Goal: Transaction & Acquisition: Purchase product/service

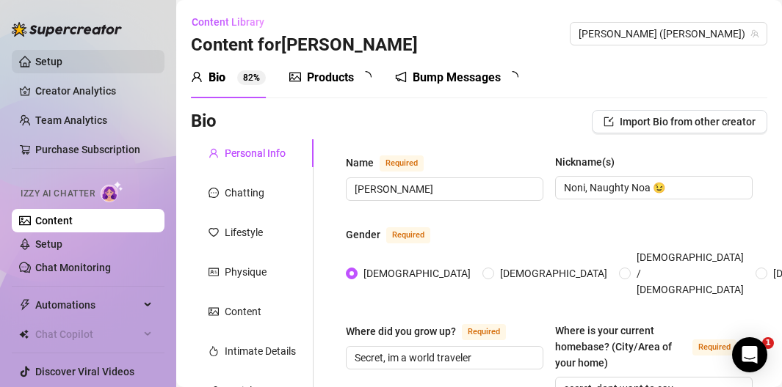
radio input "true"
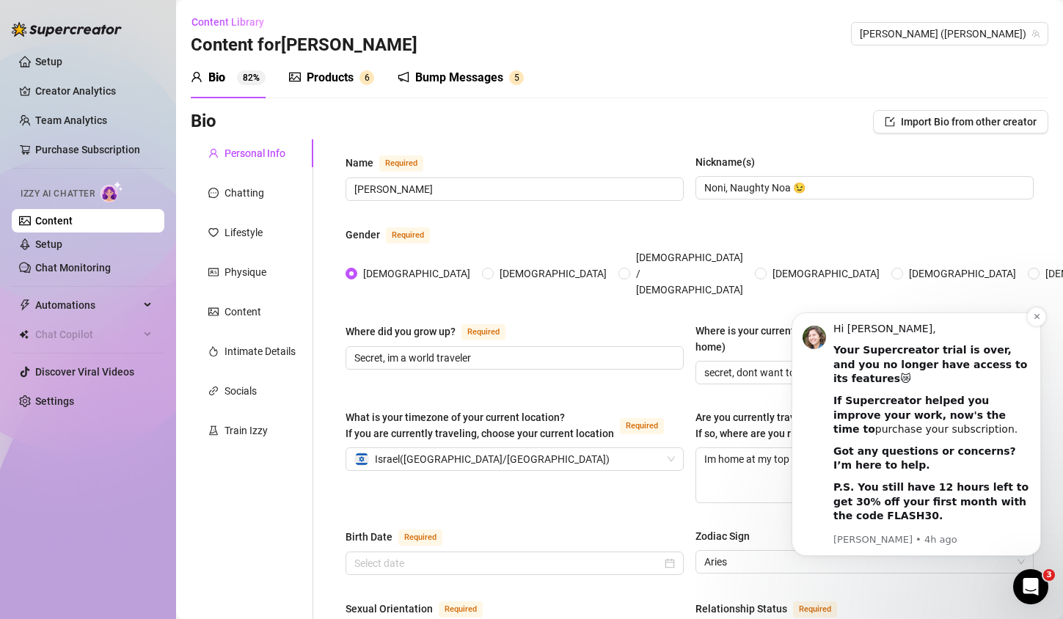
click at [781, 387] on link "purchase your subscription." at bounding box center [946, 429] width 143 height 12
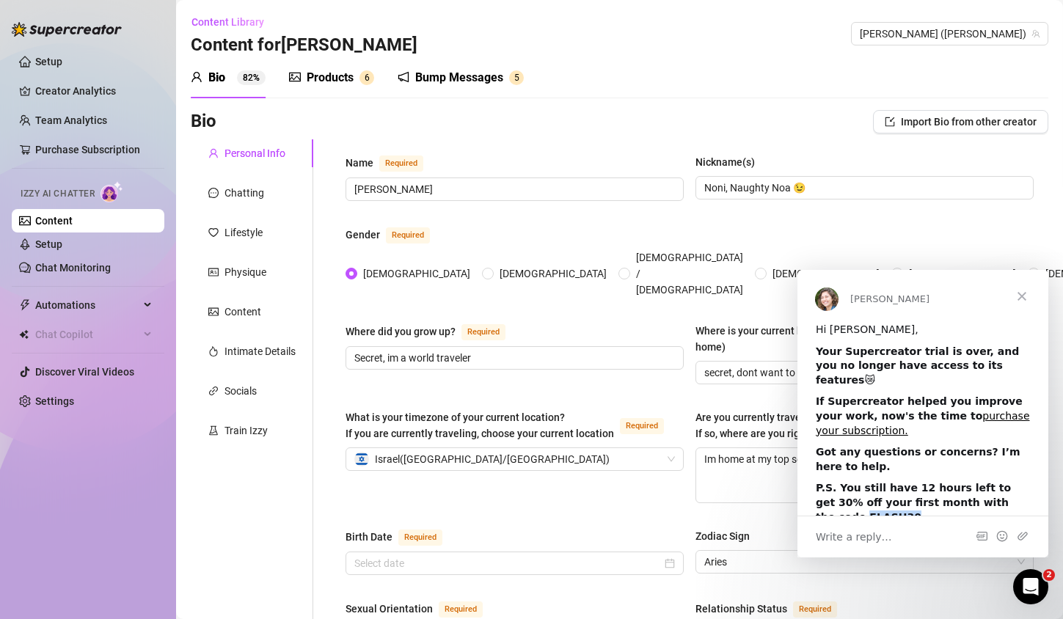
drag, startPoint x: 863, startPoint y: 501, endPoint x: 815, endPoint y: 504, distance: 48.5
click at [781, 387] on div "Hi [PERSON_NAME], Your Supercreator trial is over, and you no longer have acces…" at bounding box center [923, 433] width 251 height 221
copy b "FLASH30"
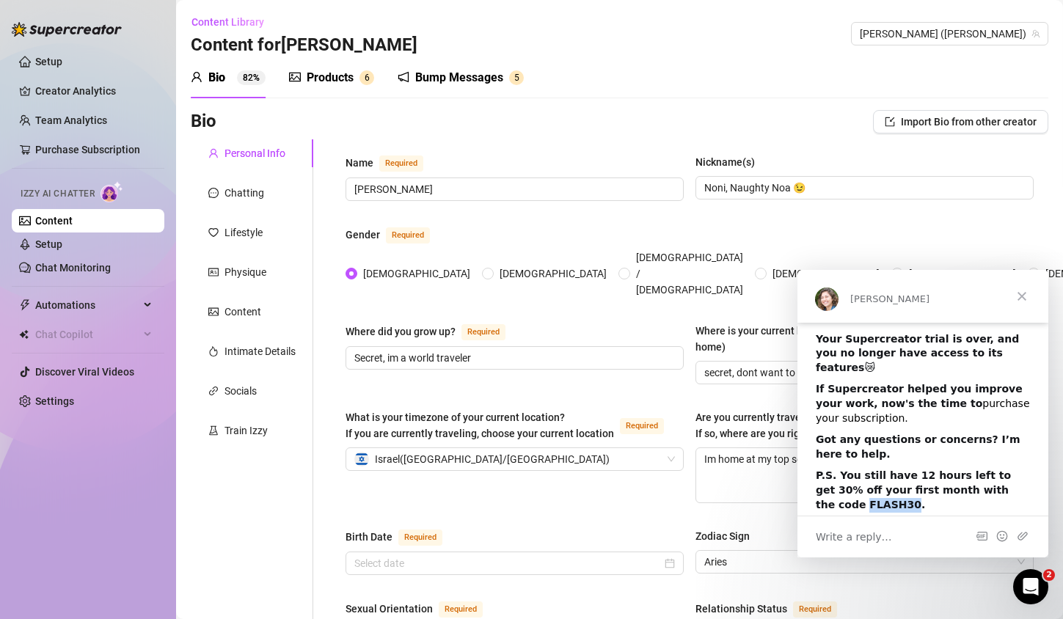
click at [781, 387] on link "purchase your subscription." at bounding box center [923, 411] width 214 height 26
